Goal: Find specific page/section: Find specific page/section

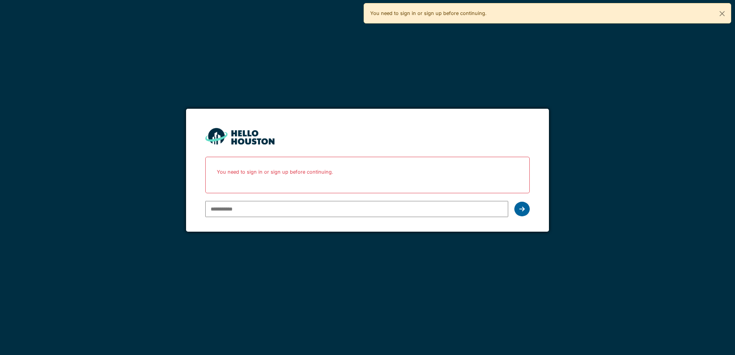
type input "**********"
click at [523, 209] on icon at bounding box center [521, 209] width 5 height 6
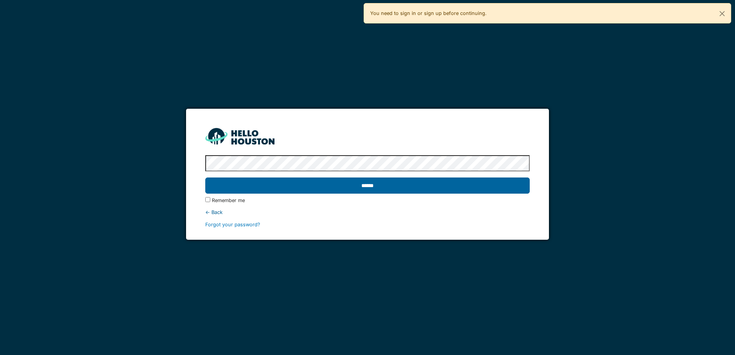
click at [471, 189] on input "******" at bounding box center [367, 186] width 324 height 16
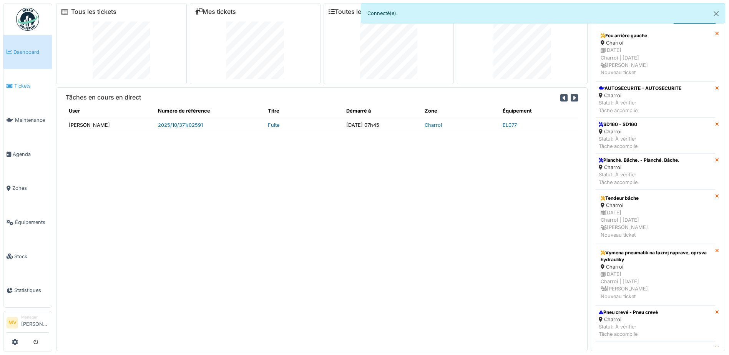
click at [36, 82] on span "Tickets" at bounding box center [31, 85] width 35 height 7
